Goal: Navigation & Orientation: Find specific page/section

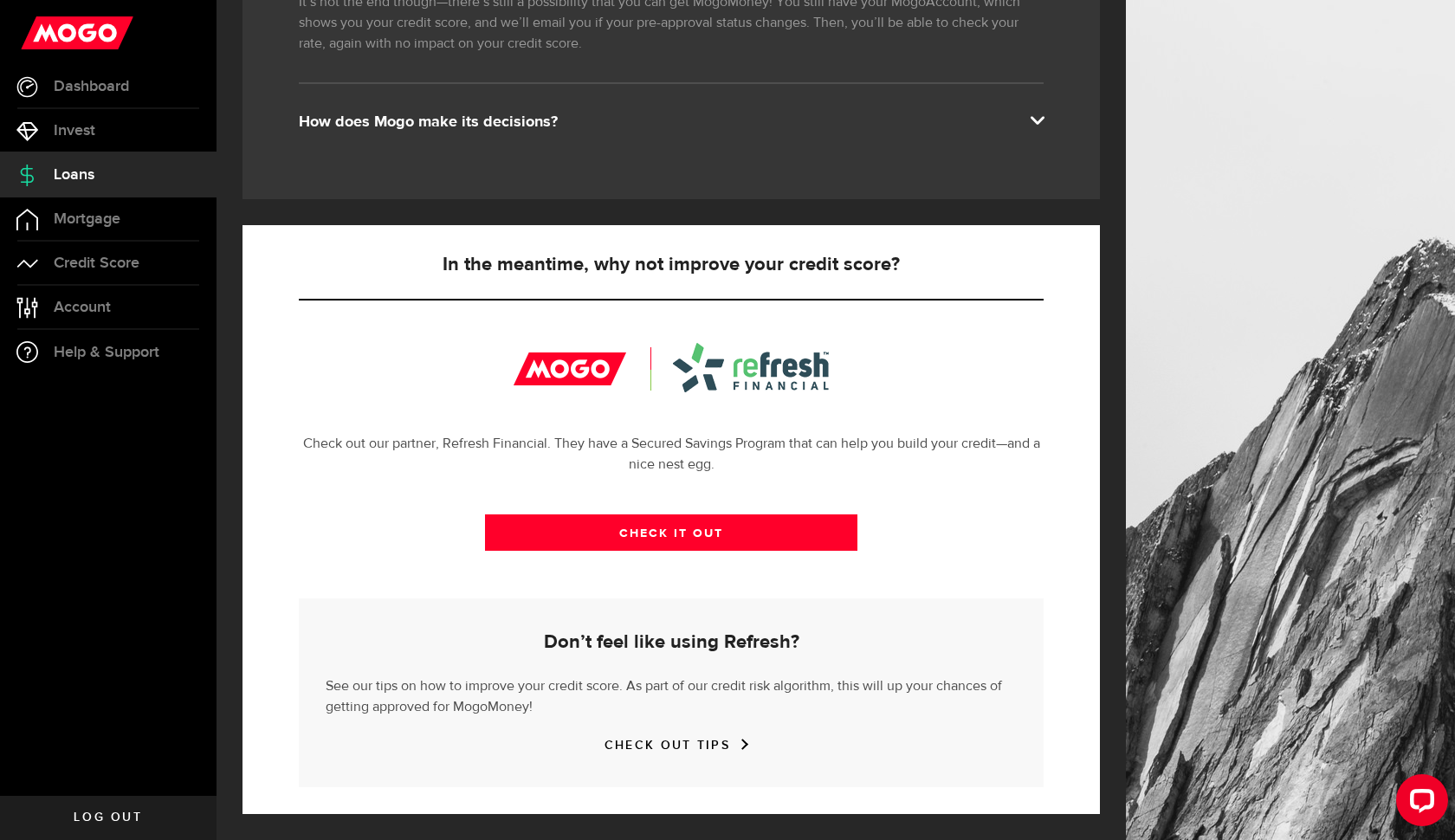
scroll to position [410, 0]
click at [627, 536] on link "CHECK IT OUT" at bounding box center [671, 532] width 372 height 36
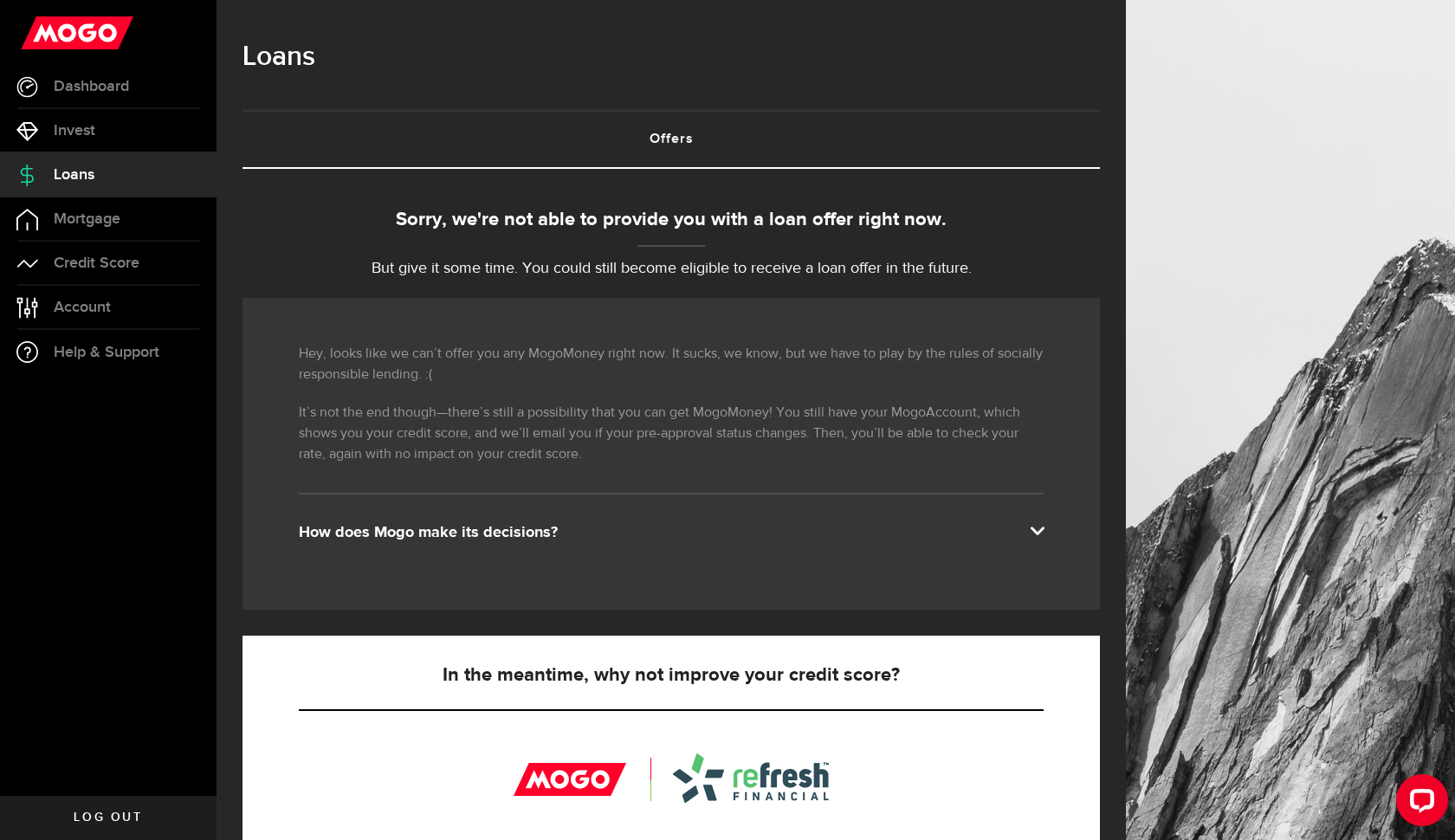
scroll to position [0, 0]
click at [87, 133] on span "Invest" at bounding box center [74, 131] width 42 height 16
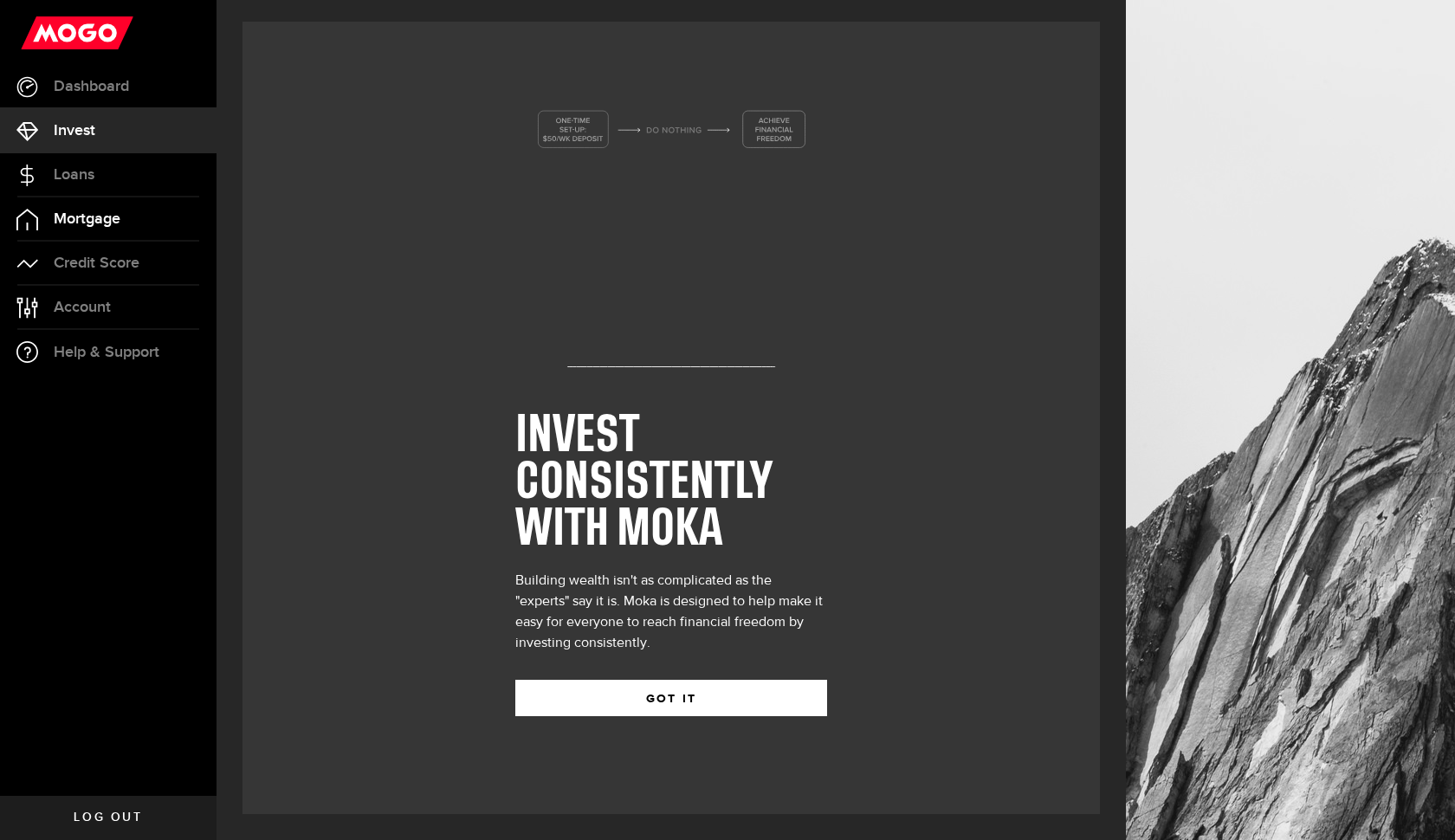
click at [93, 219] on span "Mortgage" at bounding box center [86, 219] width 67 height 16
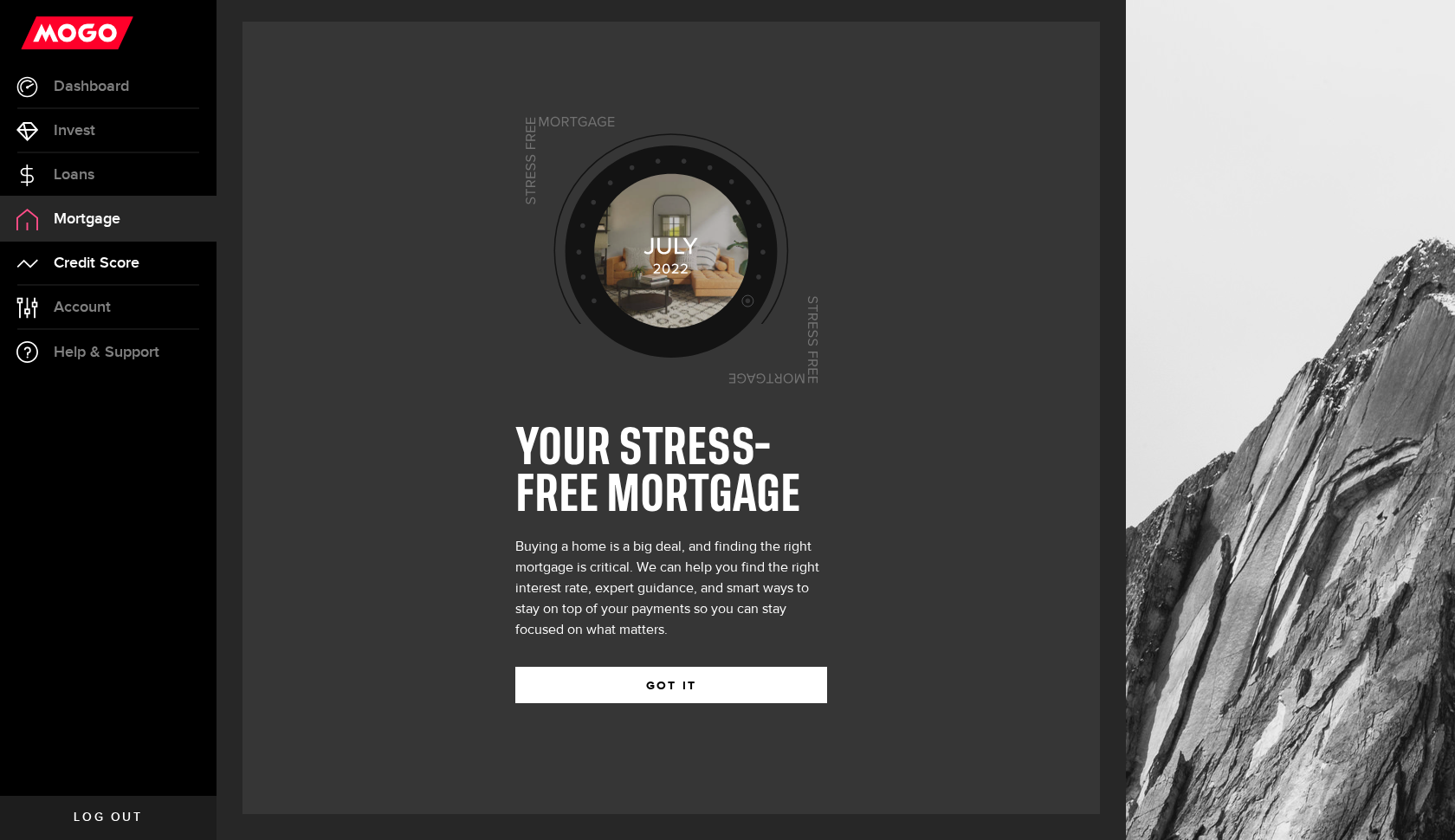
click at [106, 260] on span "Credit Score" at bounding box center [96, 263] width 85 height 16
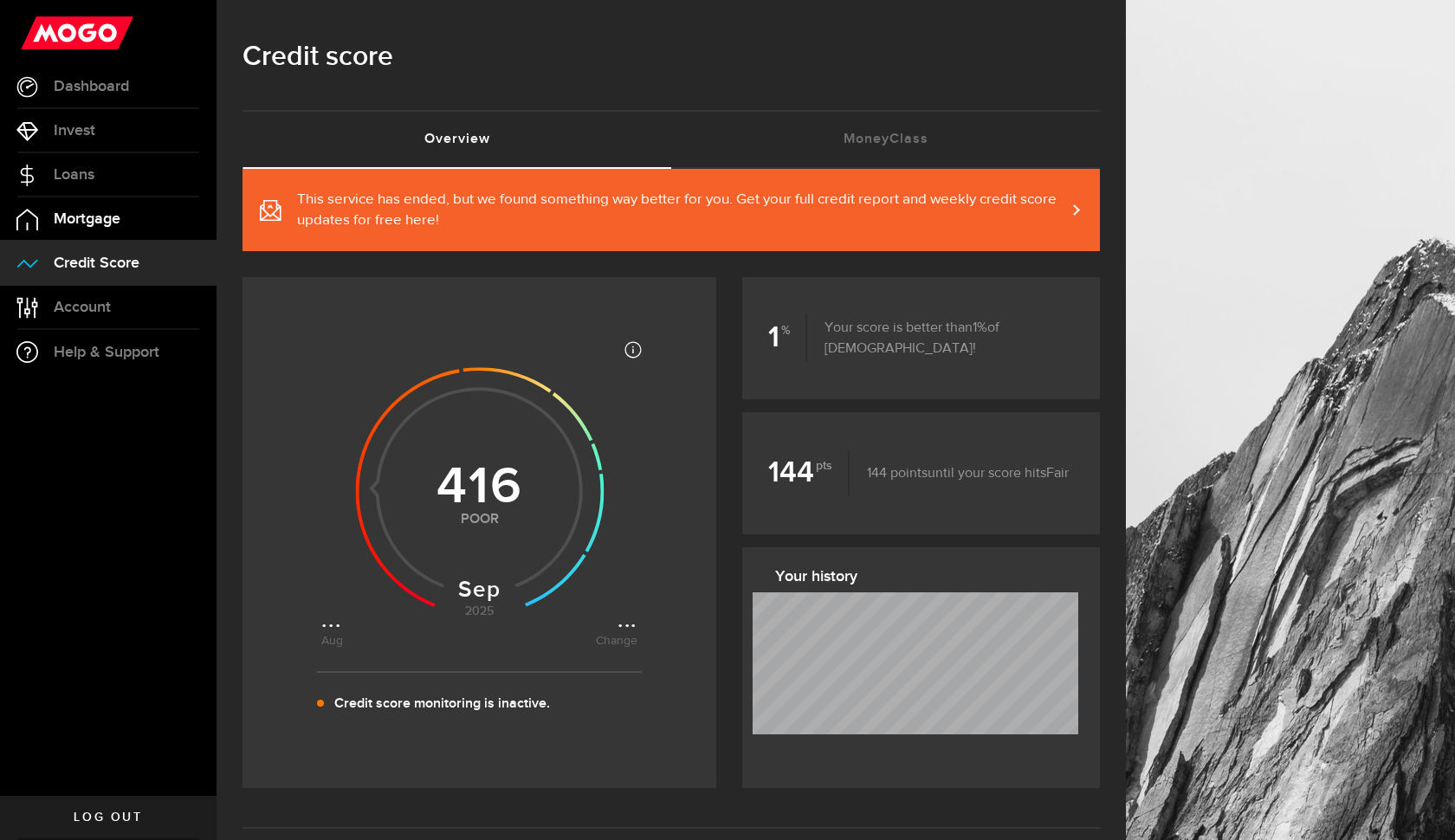
click at [91, 220] on span "Mortgage" at bounding box center [86, 219] width 67 height 16
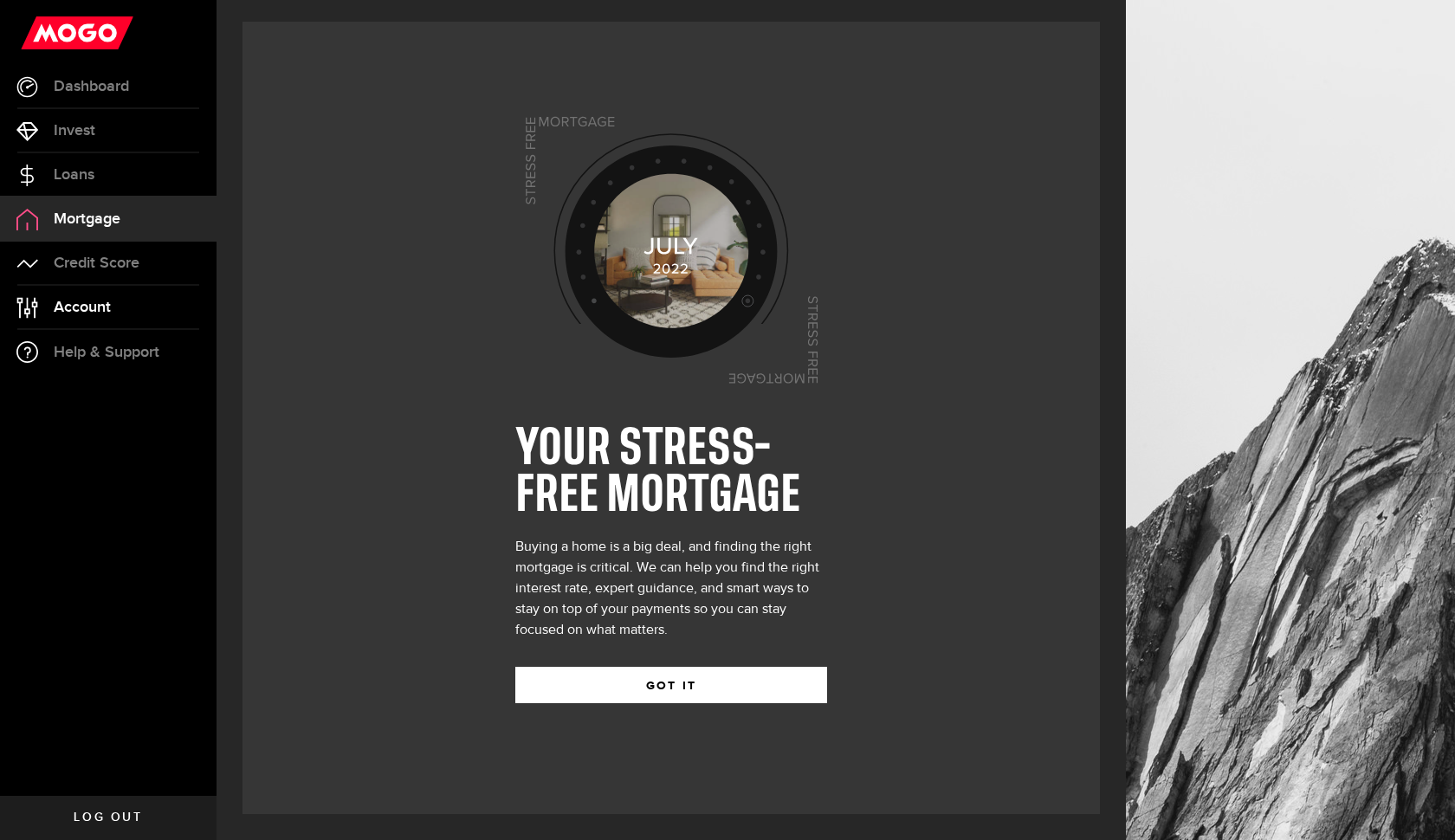
click at [93, 307] on span "Account" at bounding box center [81, 307] width 57 height 16
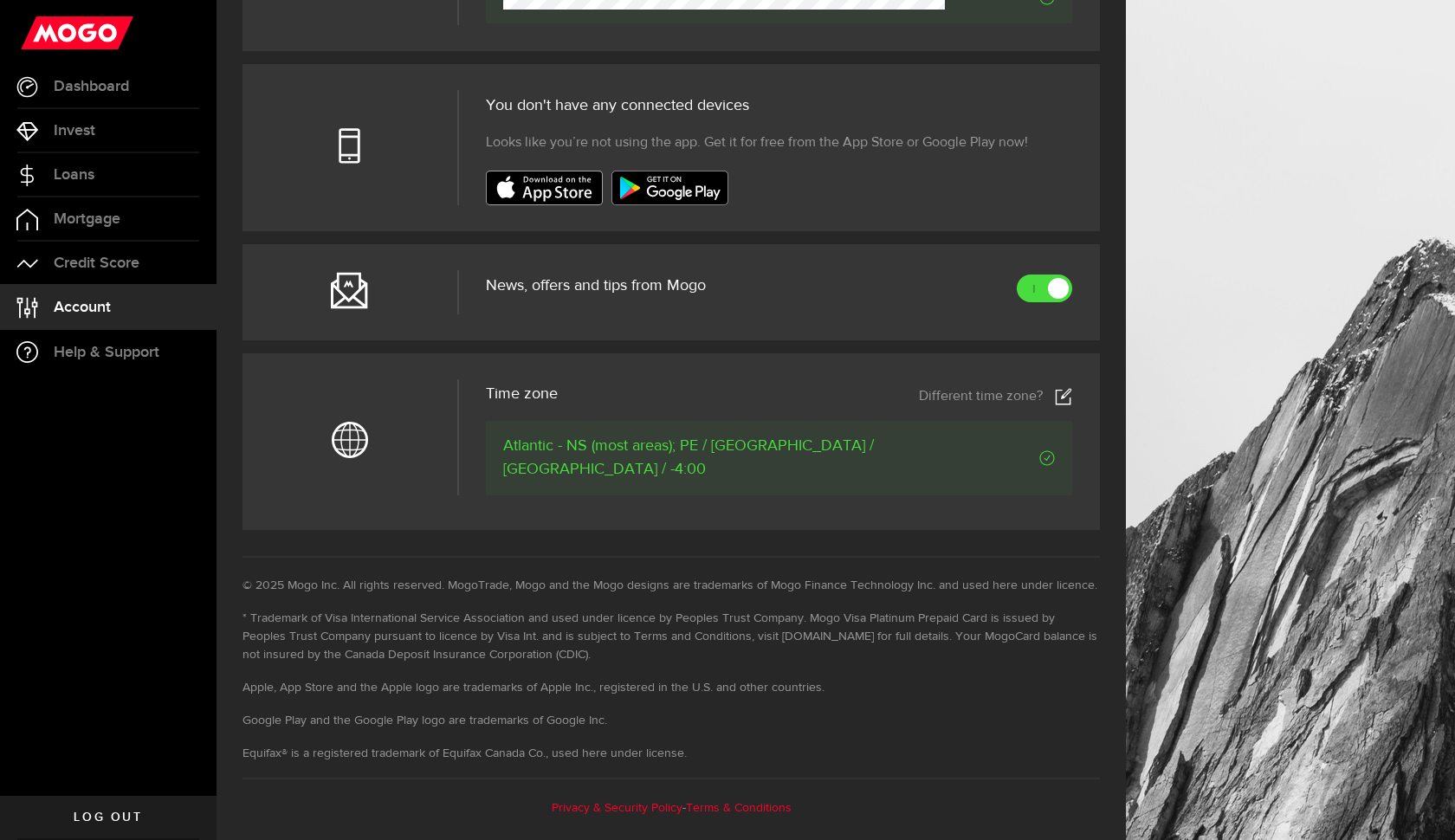
scroll to position [588, 0]
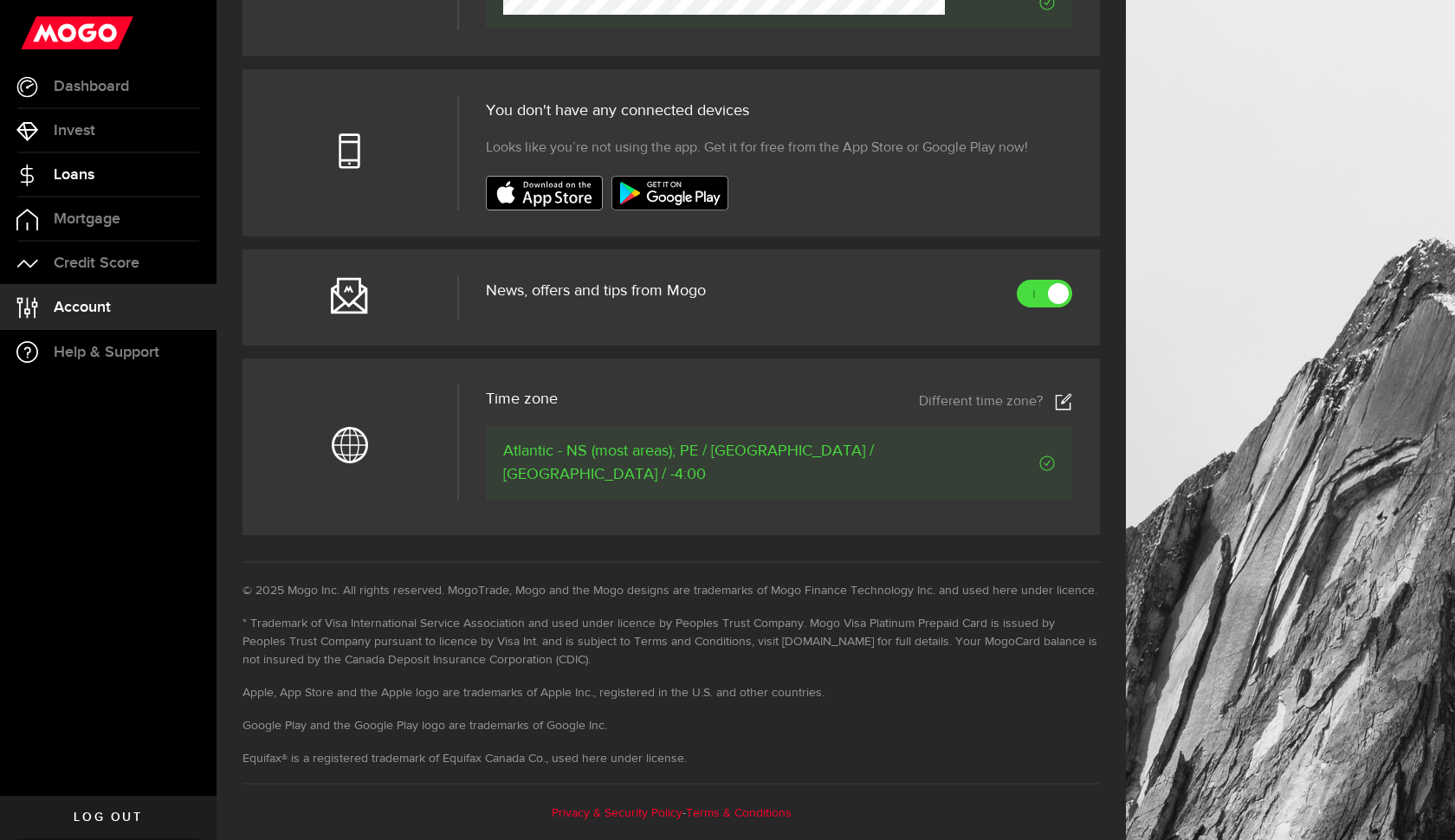
click at [113, 173] on link "Loans" at bounding box center [108, 175] width 216 height 44
